Goal: Transaction & Acquisition: Purchase product/service

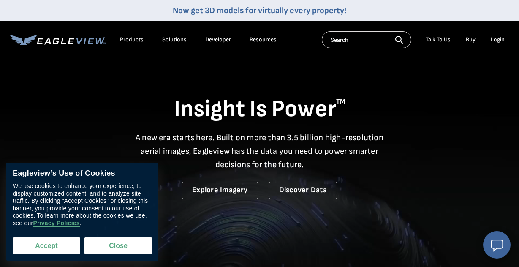
click at [75, 240] on button "Accept" at bounding box center [47, 245] width 68 height 17
checkbox input "true"
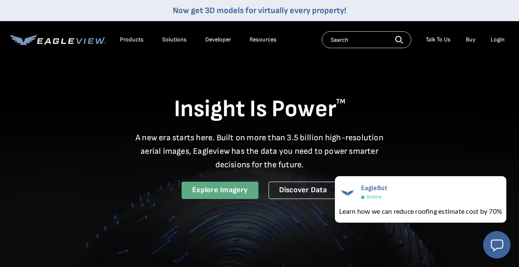
click at [215, 187] on link "Explore Imagery" at bounding box center [220, 190] width 77 height 17
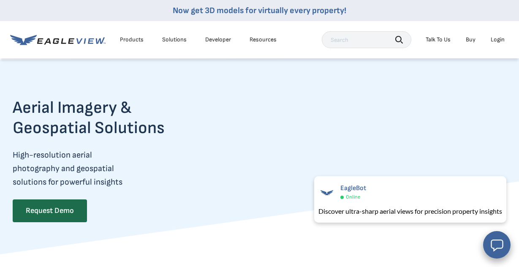
click at [470, 40] on link "Buy" at bounding box center [471, 40] width 10 height 8
click at [137, 36] on div "Products" at bounding box center [132, 40] width 24 height 8
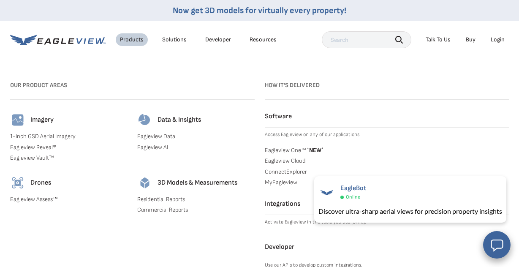
scroll to position [45, 0]
click at [153, 196] on link "Residential Reports" at bounding box center [195, 199] width 117 height 8
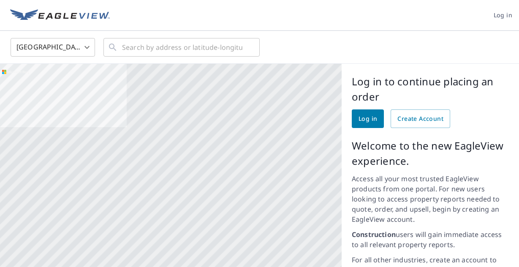
click at [468, 40] on div "United States US ​ ​" at bounding box center [256, 47] width 504 height 20
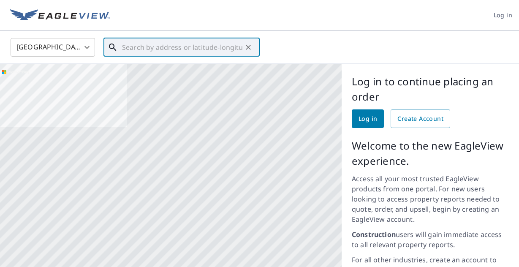
click at [212, 45] on input "text" at bounding box center [182, 47] width 120 height 24
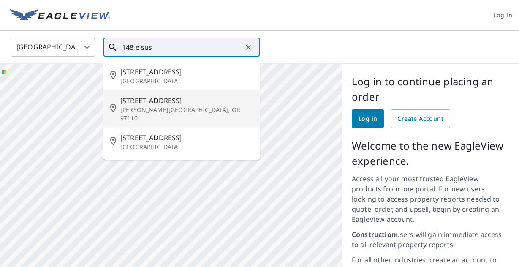
click at [143, 100] on span "148 E Susitna St" at bounding box center [186, 100] width 133 height 10
type input "148 E Susitna St Cannon Beach, OR 97110"
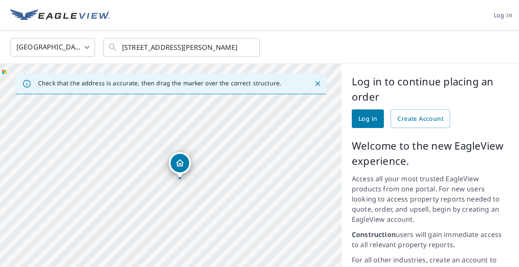
click at [159, 73] on div "Check that the address is accurate, then drag the marker over the correct struc…" at bounding box center [170, 83] width 311 height 21
click at [169, 73] on div "Check that the address is accurate, then drag the marker over the correct struc…" at bounding box center [170, 83] width 311 height 21
click at [175, 159] on icon "Dropped pin, building 1, Residential property, 148 E Susitna St Cannon Beach, O…" at bounding box center [180, 163] width 10 height 10
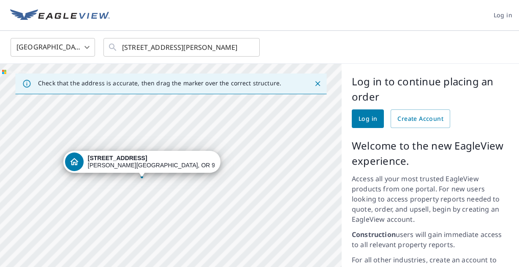
drag, startPoint x: 155, startPoint y: 205, endPoint x: 133, endPoint y: 125, distance: 82.8
click at [133, 125] on div "148 E Susitna St Cannon Beach, OR 97110" at bounding box center [171, 227] width 342 height 327
click at [186, 157] on div "148 E Susitna St Cannon Beach, OR 97110" at bounding box center [141, 162] width 157 height 22
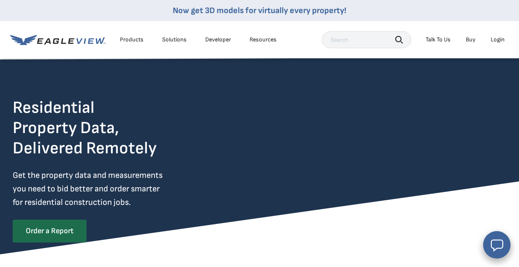
drag, startPoint x: 0, startPoint y: 0, endPoint x: 127, endPoint y: 127, distance: 179.4
click at [0, 0] on div "Residential Property Data, Delivered Remotely Get the property data and measure…" at bounding box center [0, 0] width 0 height 0
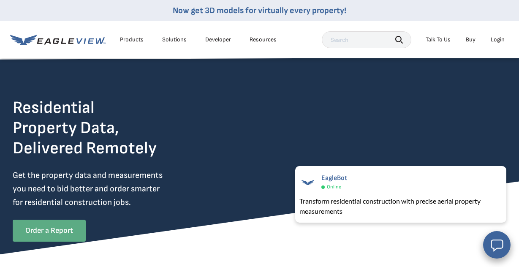
click at [44, 229] on link "Order a Report" at bounding box center [49, 231] width 73 height 22
